Goal: Task Accomplishment & Management: Use online tool/utility

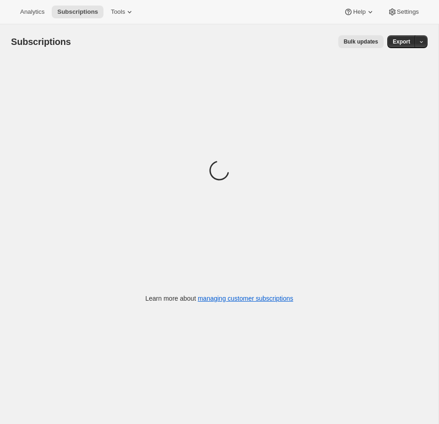
click at [111, 19] on div "Analytics Subscriptions Tools Help Settings" at bounding box center [219, 12] width 439 height 24
click at [118, 16] on button "Tools" at bounding box center [122, 11] width 34 height 13
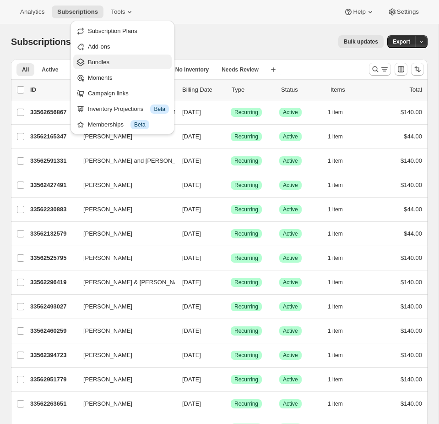
click at [110, 59] on span "Bundles" at bounding box center [128, 62] width 81 height 9
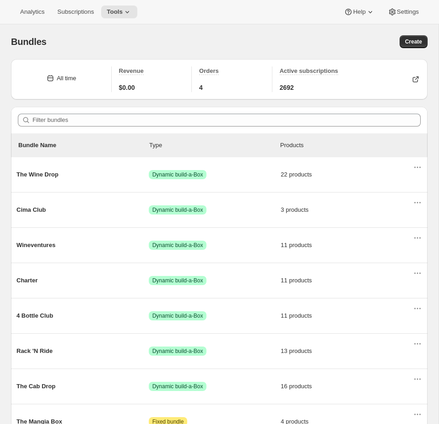
scroll to position [52, 0]
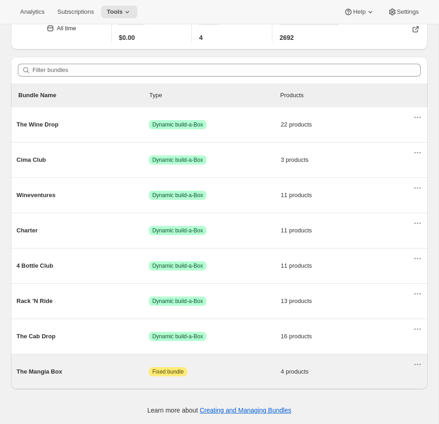
click at [253, 375] on span "Attention Fixed bundle" at bounding box center [215, 371] width 132 height 9
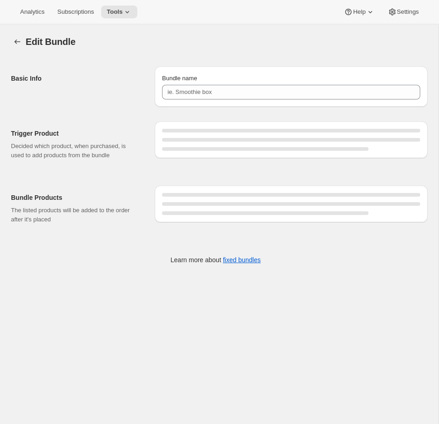
type input "The Mangia Box"
